Goal: Check status: Verify the current state of an ongoing process or item

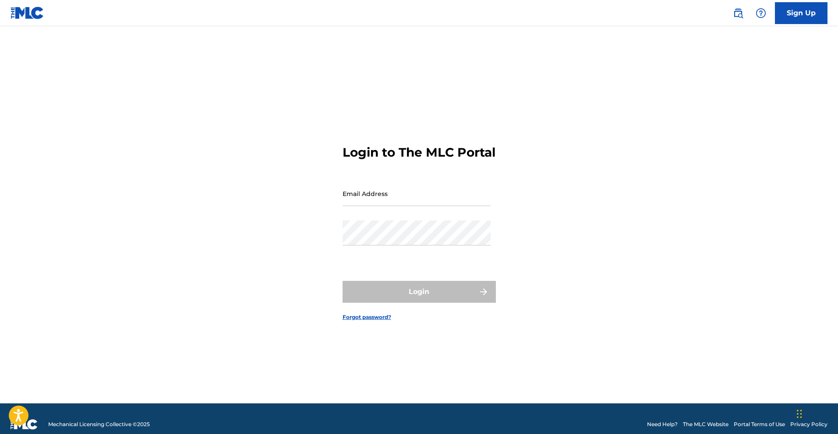
click at [406, 201] on input "Email Address" at bounding box center [416, 193] width 148 height 25
click at [421, 205] on input "[EMAIL_ADDRESS][DOMAIN_NAME]" at bounding box center [416, 193] width 148 height 25
type input "[PERSON_NAME][EMAIL_ADDRESS][PERSON_NAME][DOMAIN_NAME]"
click at [398, 260] on div "Password" at bounding box center [416, 240] width 148 height 39
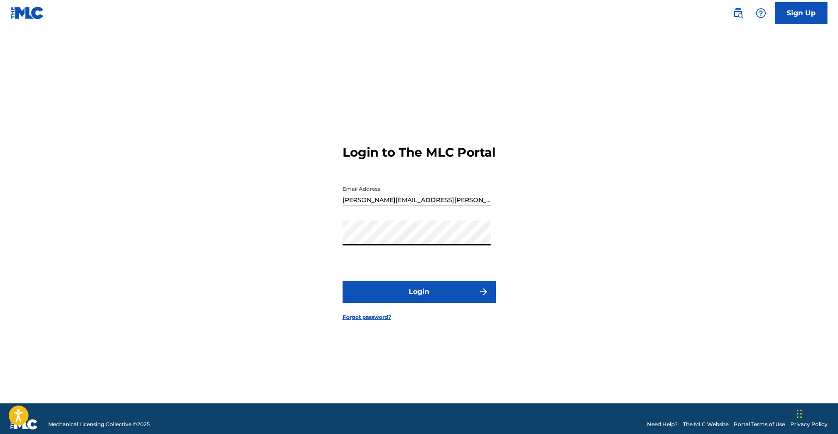
click at [419, 317] on form "Login to The MLC Portal Email Address [PERSON_NAME][EMAIL_ADDRESS][PERSON_NAME]…" at bounding box center [418, 226] width 153 height 356
click at [420, 303] on button "Login" at bounding box center [418, 292] width 153 height 22
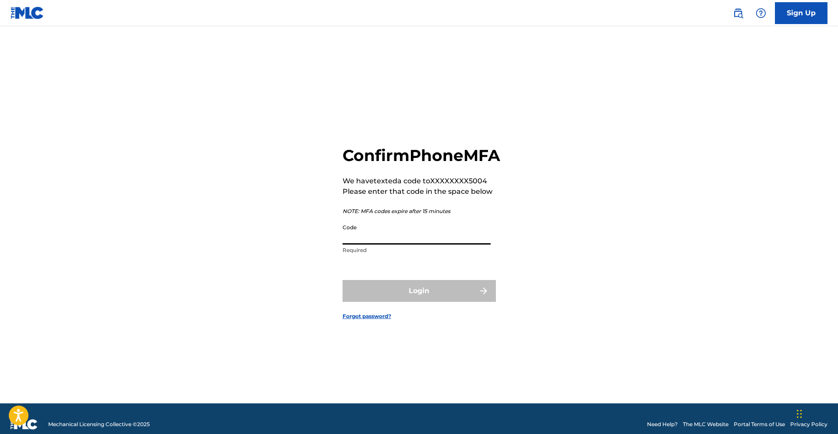
click at [389, 242] on input "Code" at bounding box center [416, 232] width 148 height 25
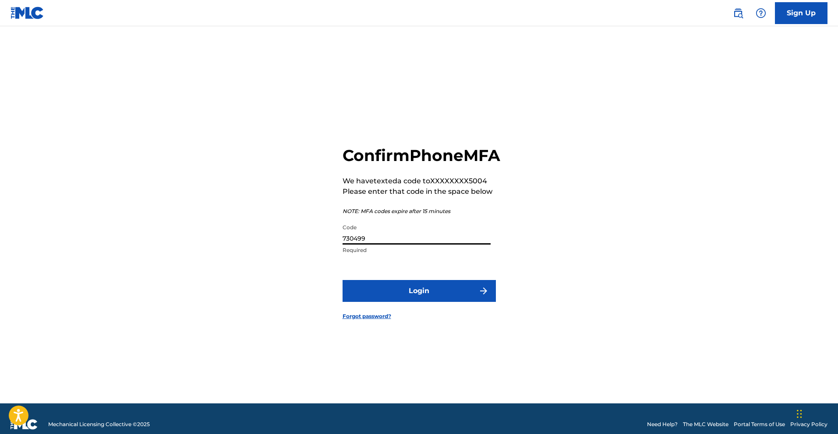
type input "730499"
click at [414, 302] on button "Login" at bounding box center [418, 291] width 153 height 22
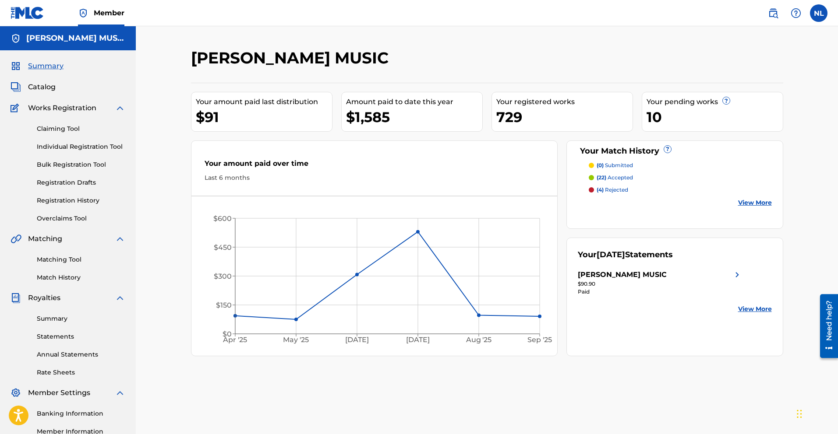
click at [71, 197] on link "Registration History" at bounding box center [81, 200] width 88 height 9
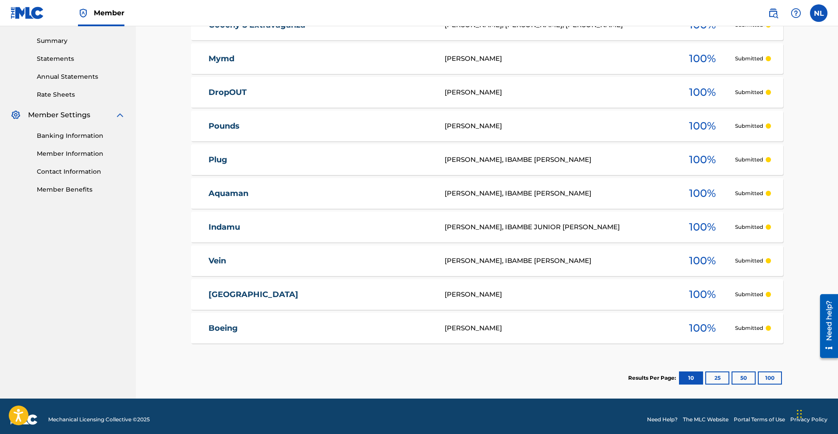
scroll to position [285, 0]
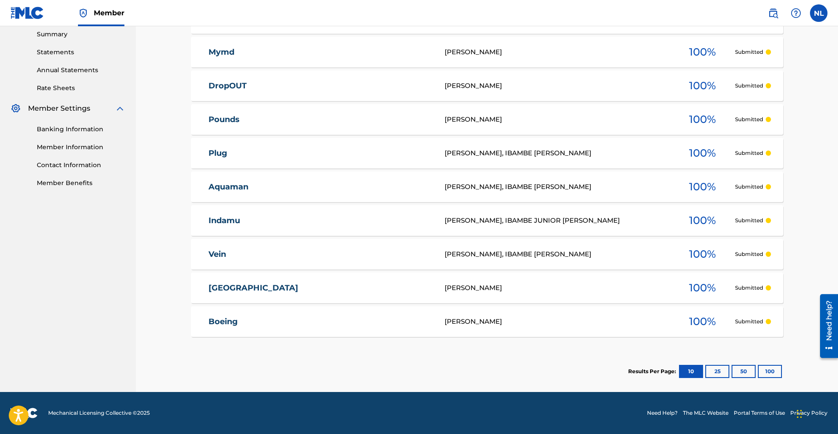
click at [708, 368] on button "25" at bounding box center [717, 371] width 24 height 13
click at [681, 374] on button "10" at bounding box center [691, 371] width 24 height 13
click at [719, 373] on button "25" at bounding box center [717, 371] width 24 height 13
click at [741, 371] on button "50" at bounding box center [743, 371] width 24 height 13
click at [764, 372] on button "100" at bounding box center [769, 371] width 24 height 13
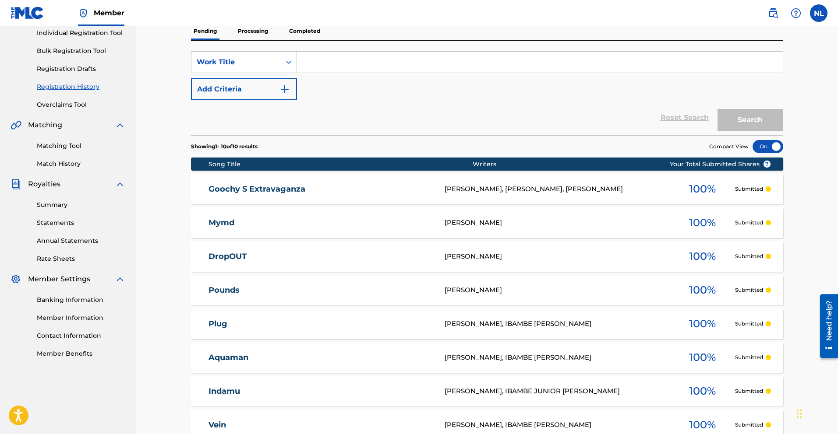
scroll to position [0, 0]
